Goal: Find specific page/section: Find specific page/section

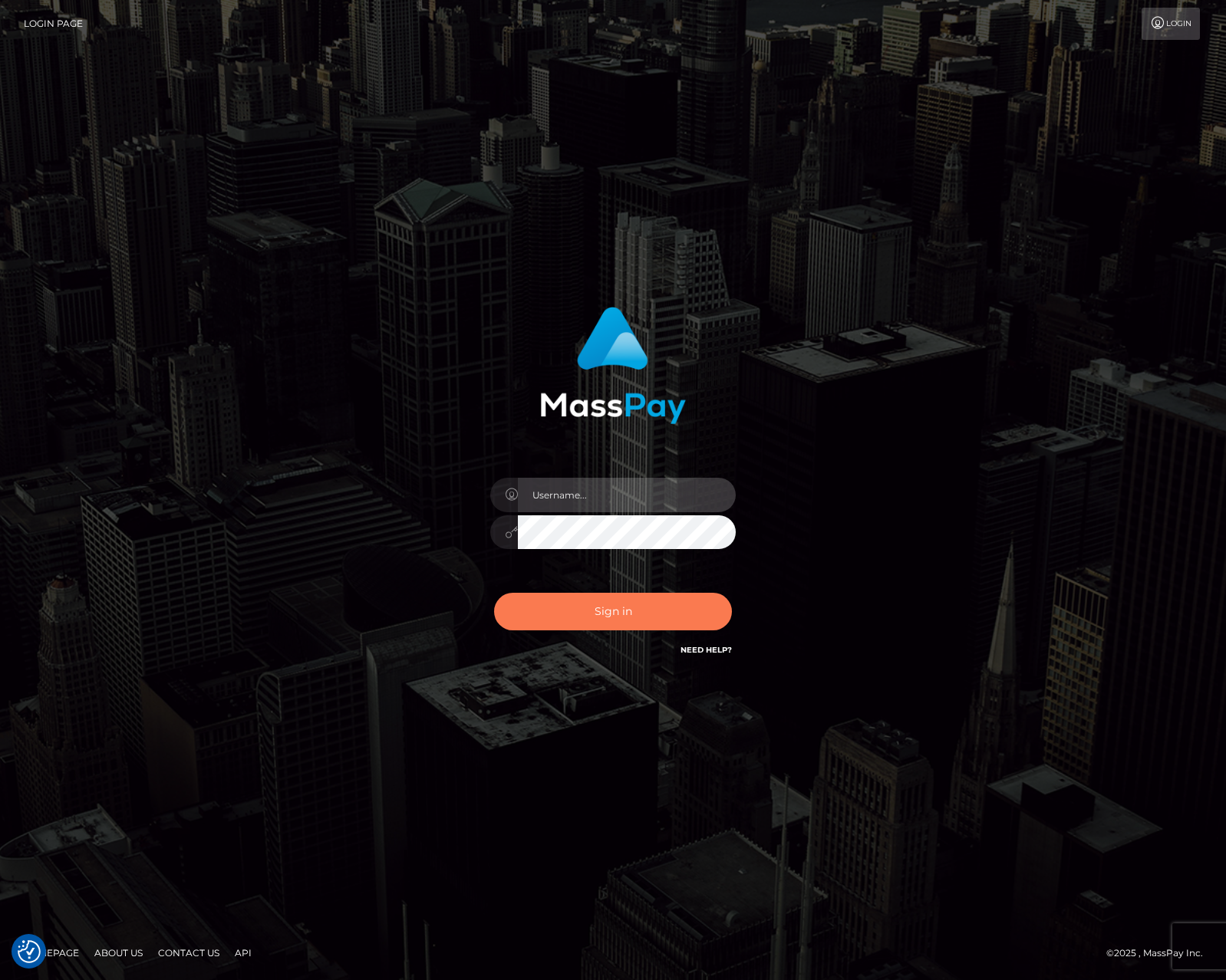
type input "tiana.whop"
click at [591, 624] on button "Sign in" at bounding box center [613, 612] width 238 height 37
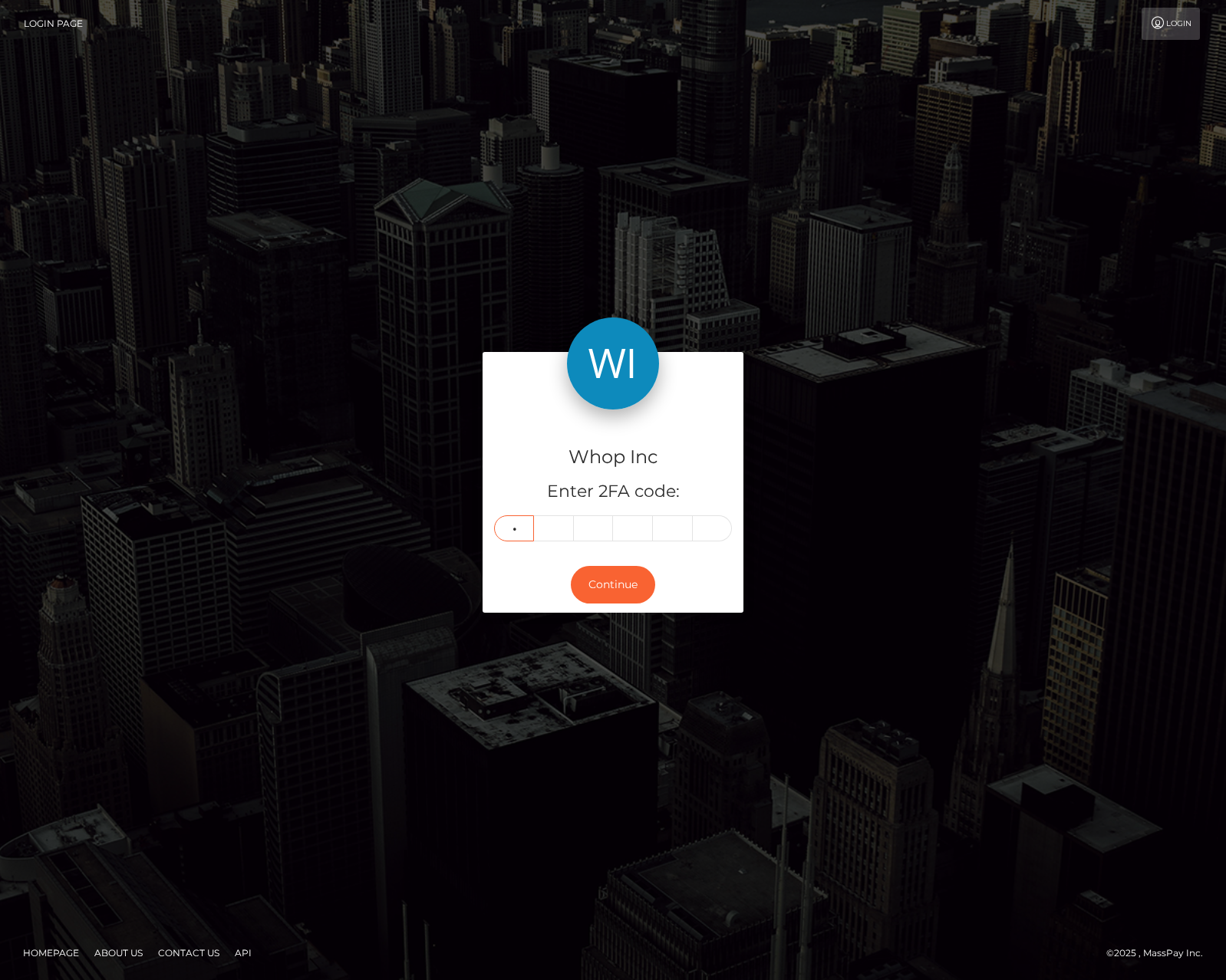
type input "1"
type input "2"
type input "4"
type input "8"
type input "2"
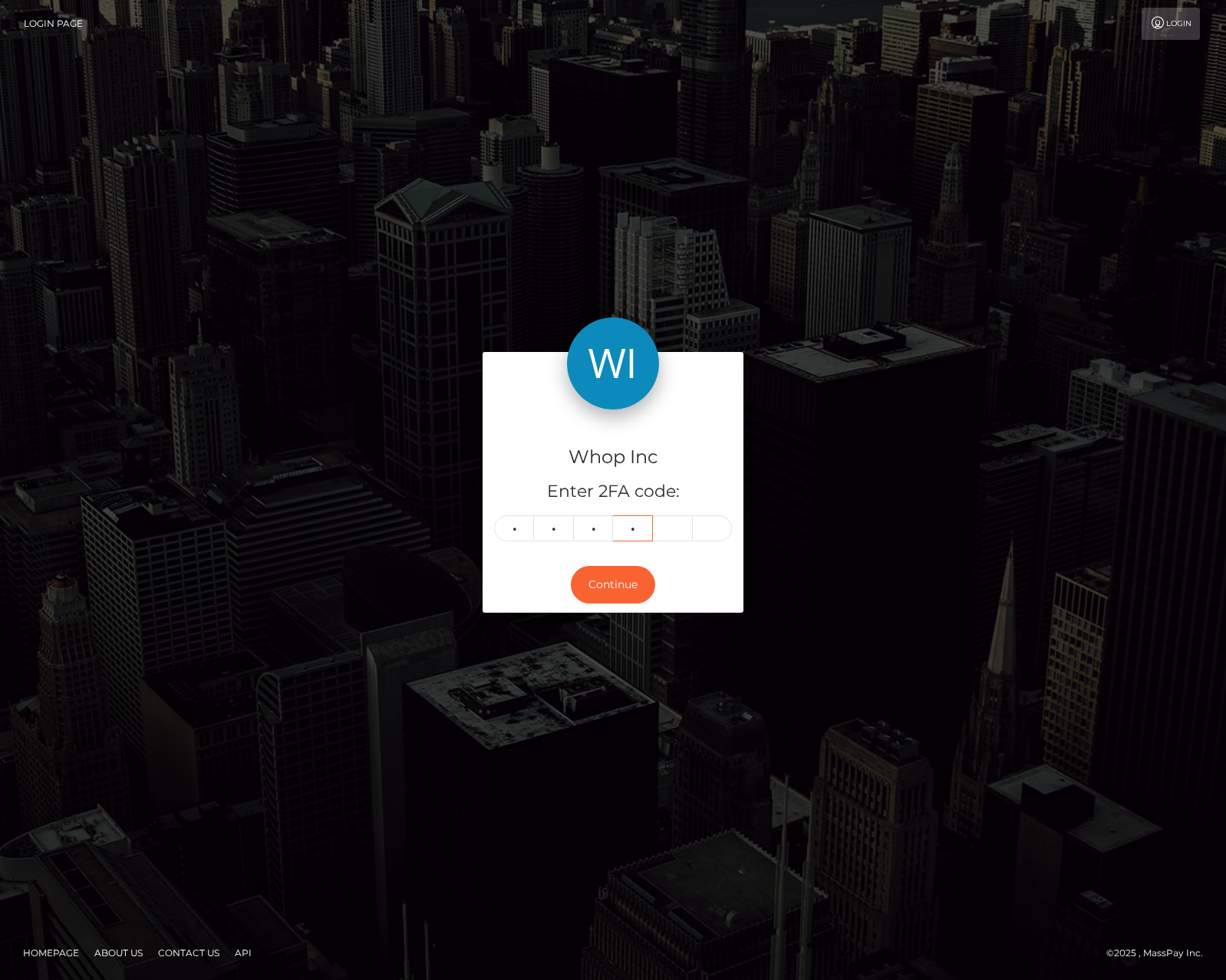
type input "2"
type input "8"
type input "5"
click at [636, 576] on button "Continue" at bounding box center [613, 584] width 85 height 37
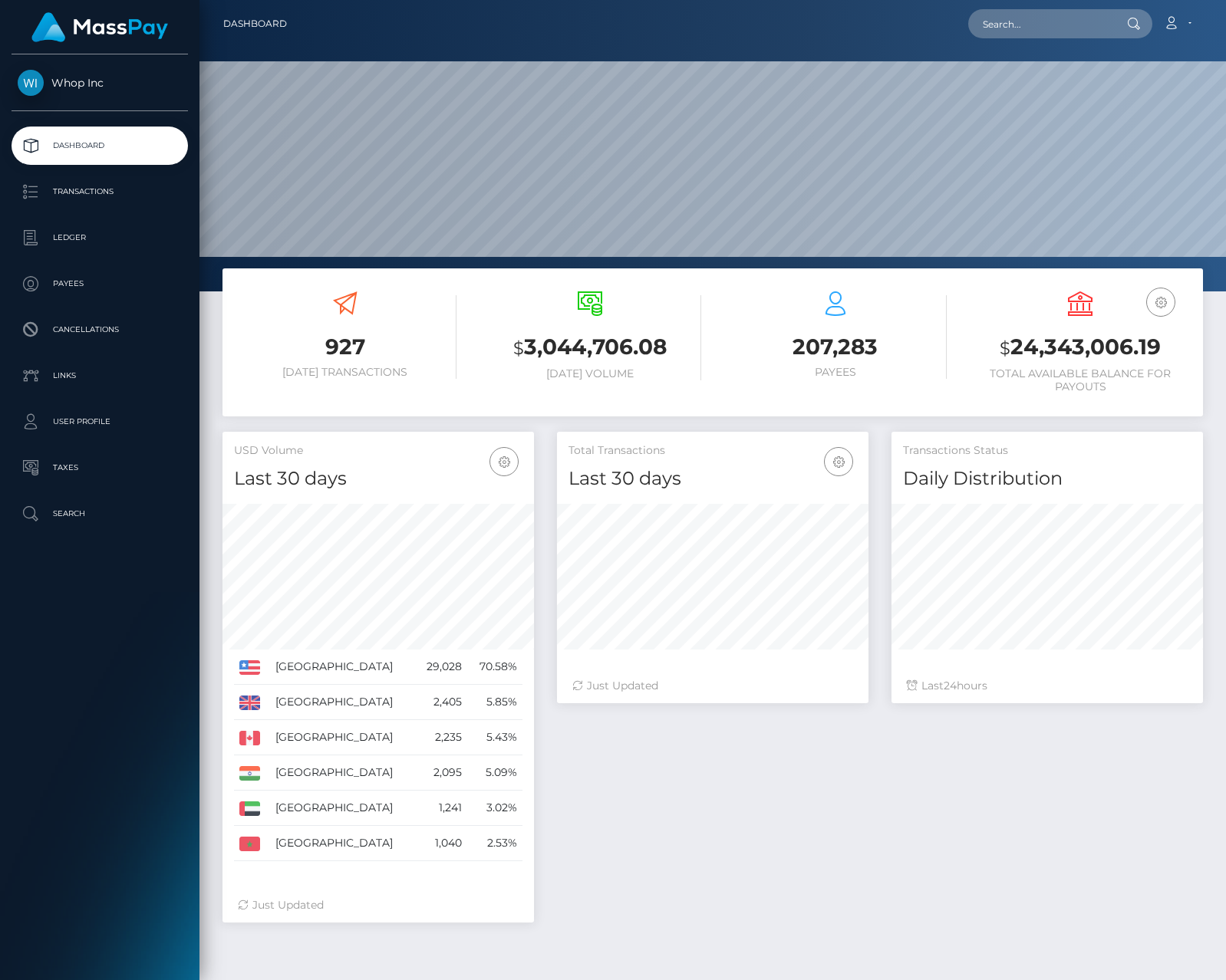
scroll to position [272, 312]
click at [1078, 27] on input "text" at bounding box center [1040, 24] width 145 height 30
click at [1031, 24] on input "text" at bounding box center [1040, 24] width 145 height 30
paste input "pout_jvdTrvOJFbk2V"
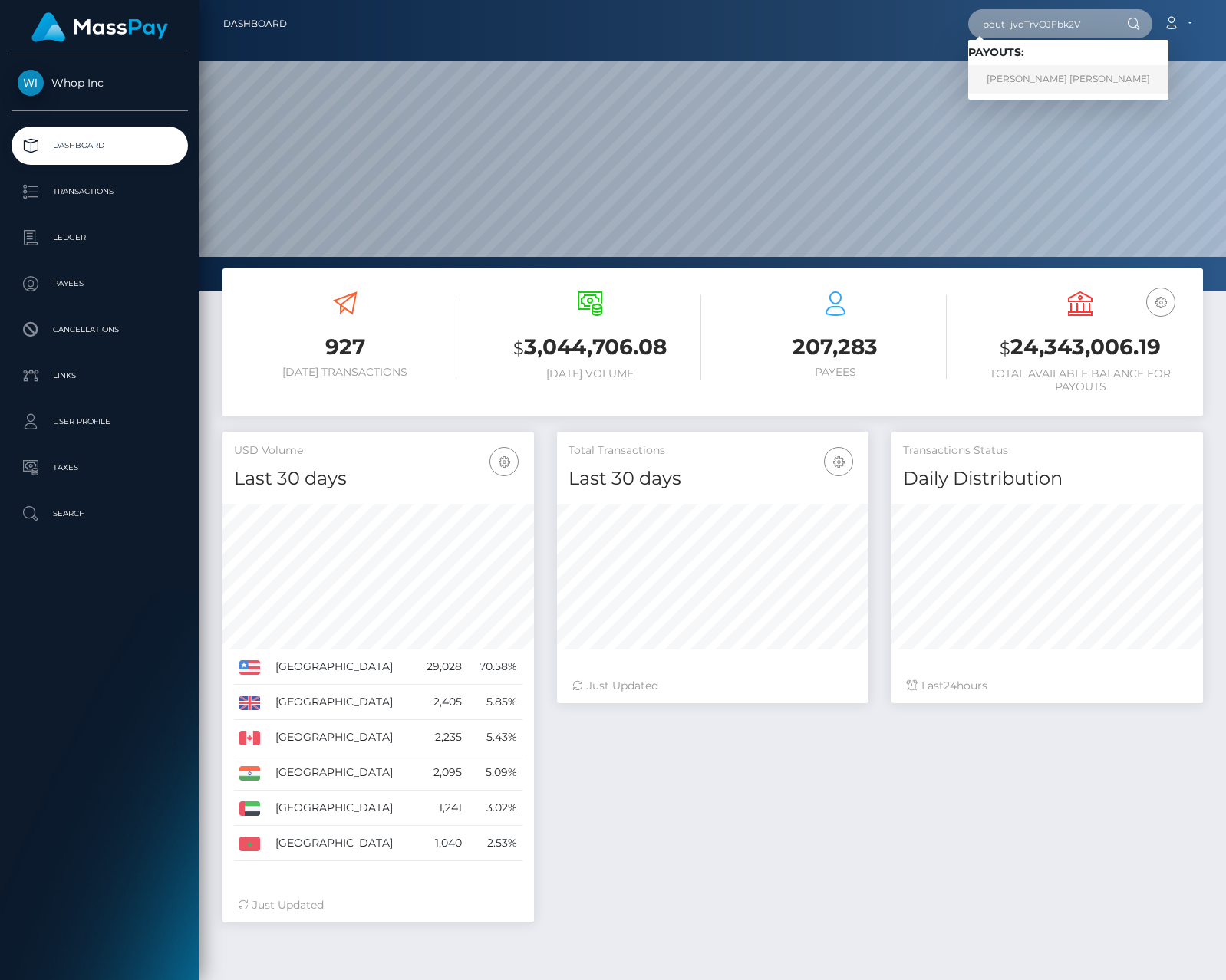
type input "pout_jvdTrvOJFbk2V"
click at [1023, 86] on link "DANIEL ALEXIO PIMENTEL" at bounding box center [1069, 79] width 201 height 29
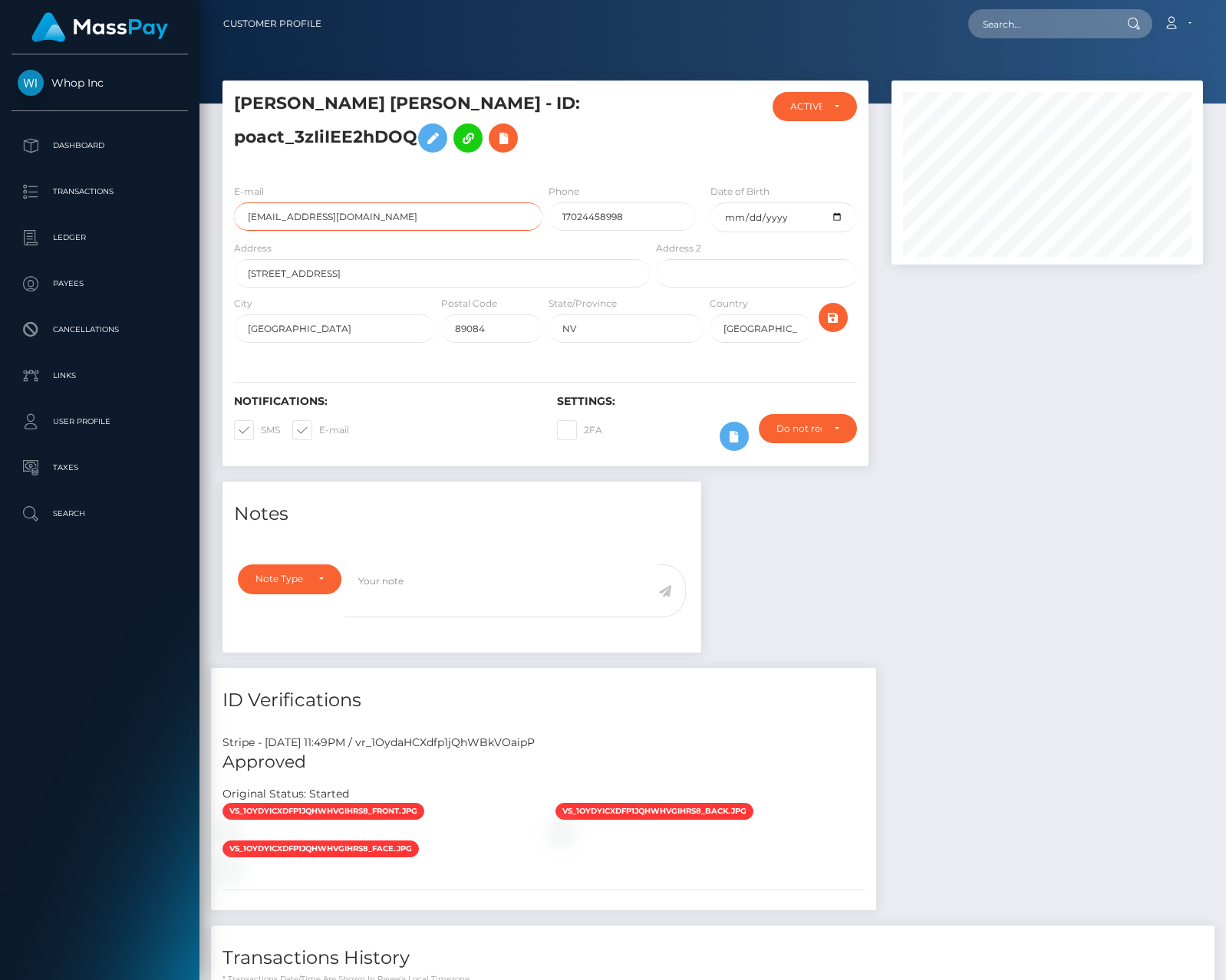
click at [377, 217] on input "[EMAIL_ADDRESS][DOMAIN_NAME]" at bounding box center [388, 216] width 308 height 29
